Goal: Task Accomplishment & Management: Use online tool/utility

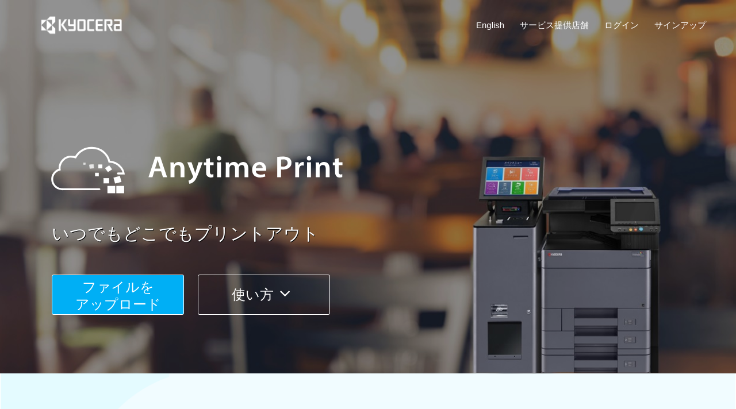
click at [106, 299] on span "ファイルを ​​アップロード" at bounding box center [118, 295] width 86 height 33
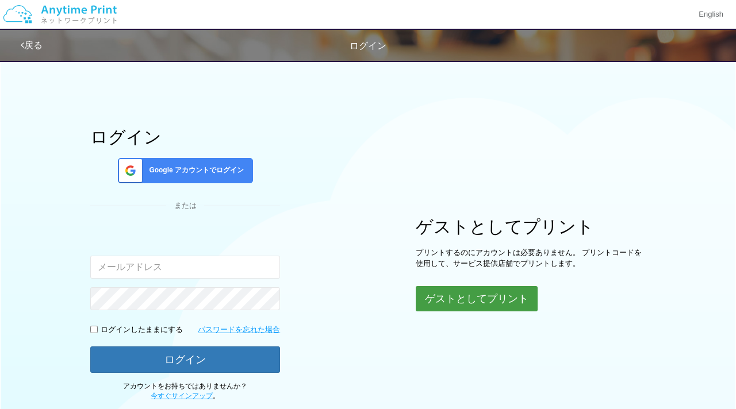
click at [471, 296] on button "ゲストとしてプリント" at bounding box center [477, 298] width 122 height 25
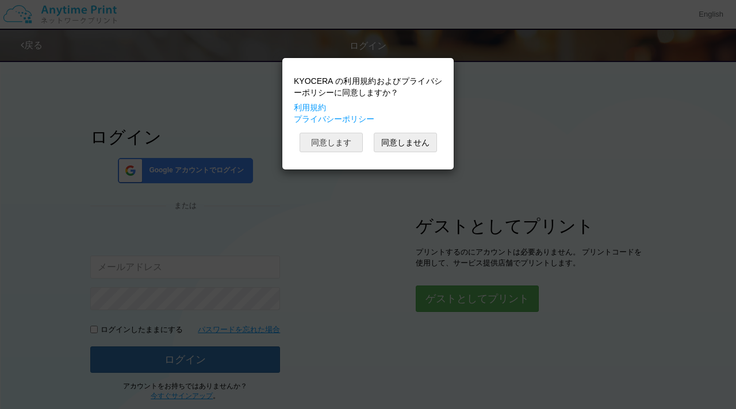
click at [343, 141] on button "同意します" at bounding box center [330, 143] width 63 height 20
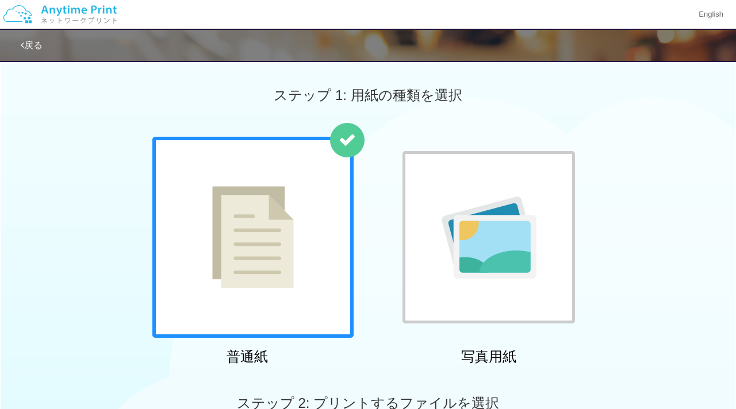
click at [318, 279] on div at bounding box center [252, 237] width 201 height 201
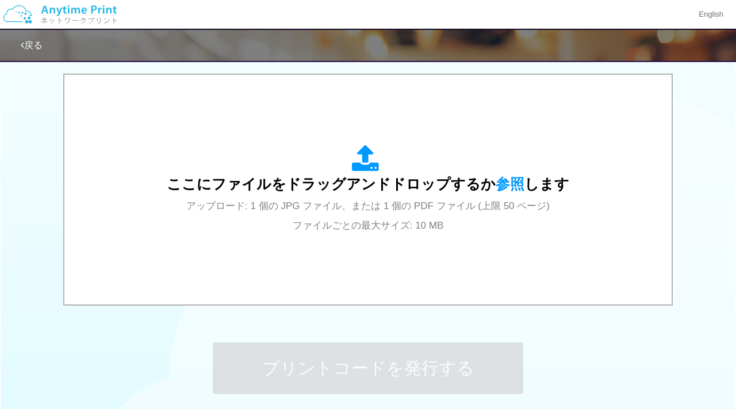
scroll to position [363, 0]
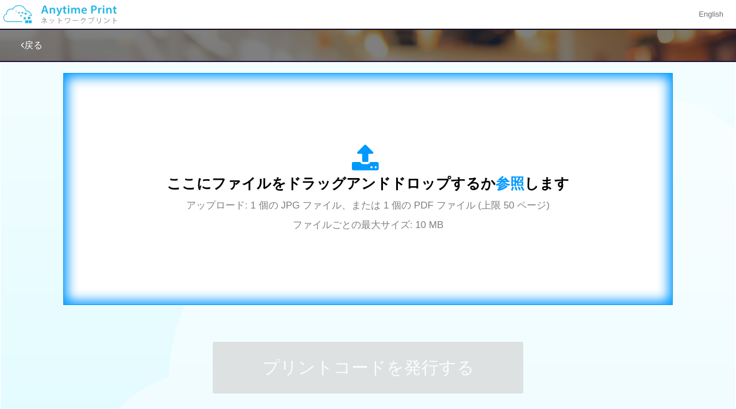
click at [299, 181] on span "ここにファイルをドラッグアンドドロップするか 参照 します" at bounding box center [368, 183] width 402 height 16
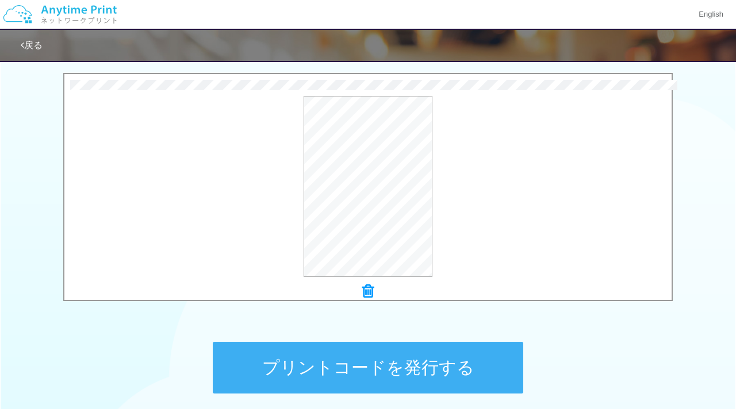
click at [376, 366] on button "プリントコードを発行する" at bounding box center [368, 368] width 310 height 52
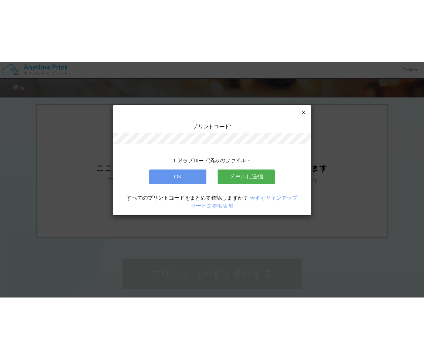
scroll to position [0, 0]
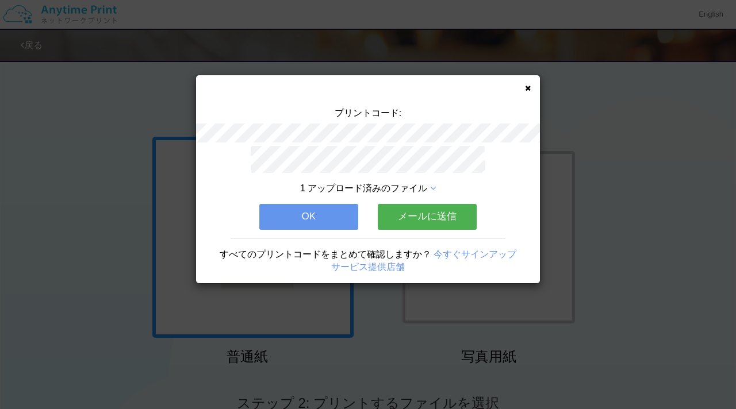
click at [454, 214] on button "メールに送信" at bounding box center [427, 216] width 99 height 25
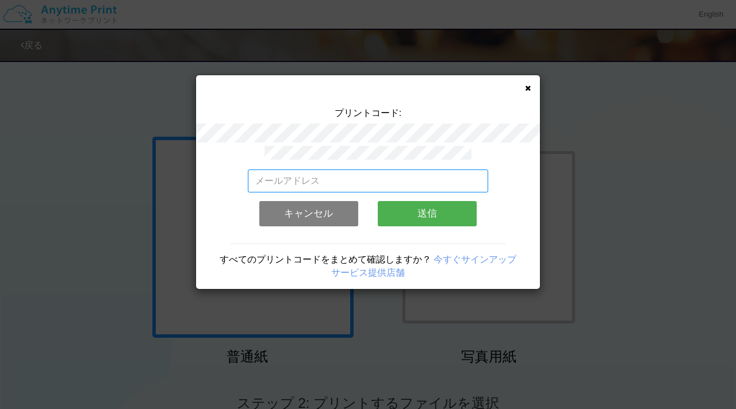
click at [375, 180] on input "email" at bounding box center [368, 181] width 241 height 23
type input "[EMAIL_ADDRESS][DOMAIN_NAME]"
click at [421, 214] on button "送信" at bounding box center [427, 213] width 99 height 25
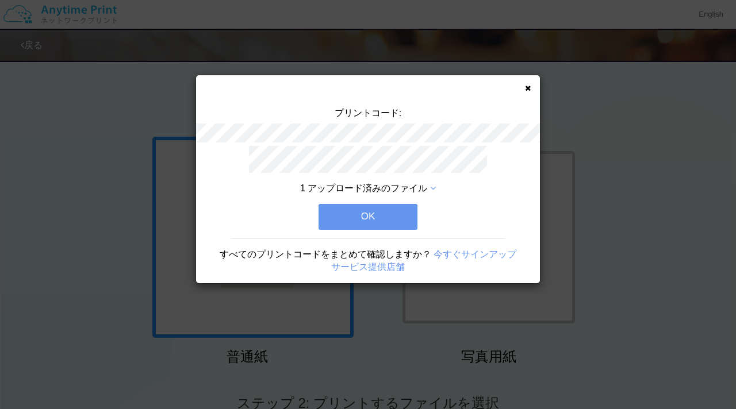
click at [379, 211] on button "OK" at bounding box center [367, 216] width 99 height 25
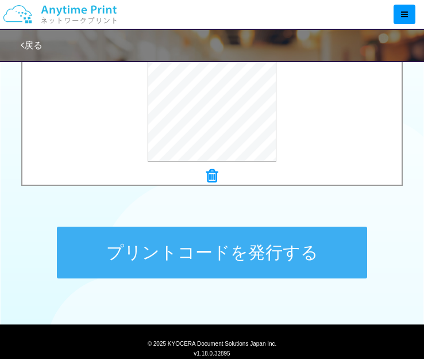
scroll to position [533, 0]
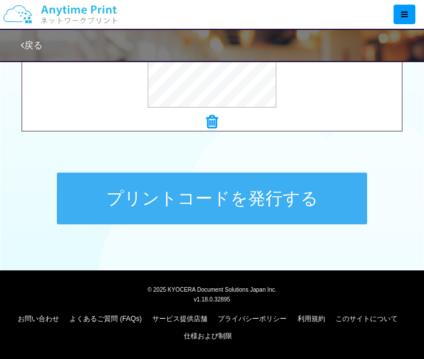
click at [240, 182] on button "プリントコードを発行する" at bounding box center [212, 198] width 310 height 52
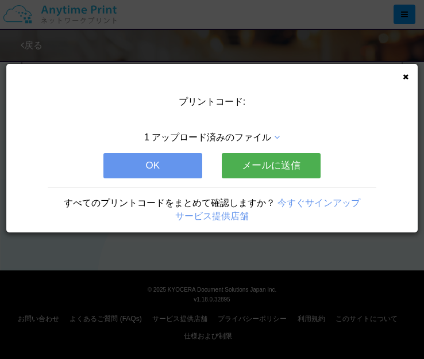
scroll to position [0, 0]
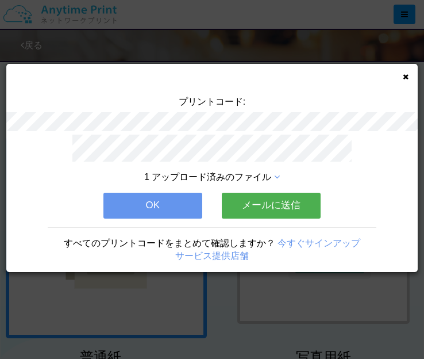
click at [236, 198] on button "メールに送信" at bounding box center [271, 205] width 99 height 25
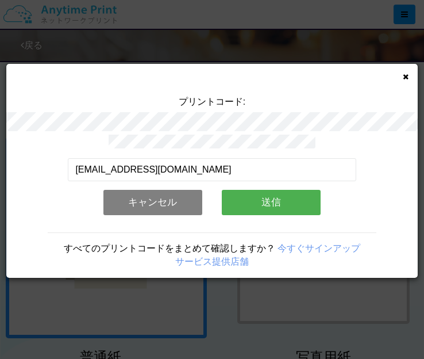
click at [269, 199] on button "送信" at bounding box center [271, 202] width 99 height 25
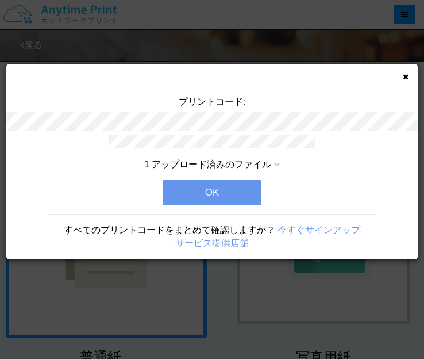
click at [240, 196] on button "OK" at bounding box center [212, 192] width 99 height 25
